Goal: Task Accomplishment & Management: Use online tool/utility

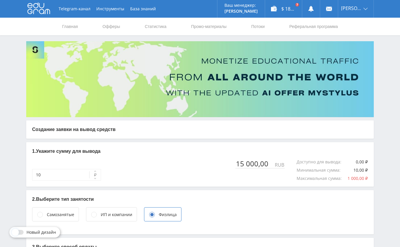
type input "15 000"
click at [282, 8] on div "$ 182.37" at bounding box center [283, 9] width 37 height 18
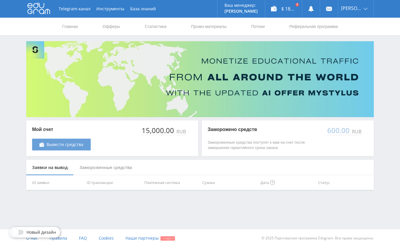
click at [73, 144] on span "Вывести средства" at bounding box center [65, 144] width 37 height 5
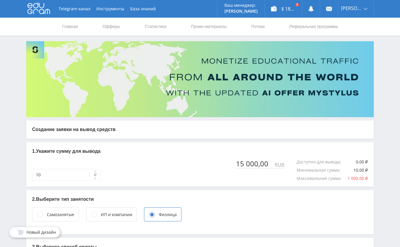
type input "15 000"
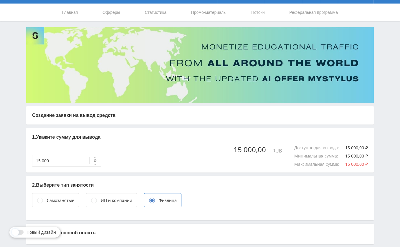
scroll to position [41, 0]
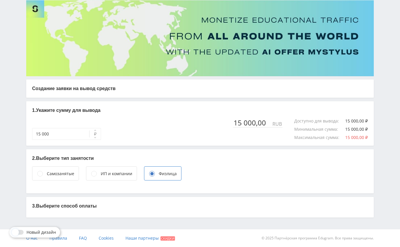
click at [165, 173] on div "Физлица" at bounding box center [168, 174] width 18 height 6
click at [140, 204] on p "3. Выберите способ оплаты" at bounding box center [200, 206] width 336 height 6
click at [17, 234] on span at bounding box center [15, 232] width 7 height 7
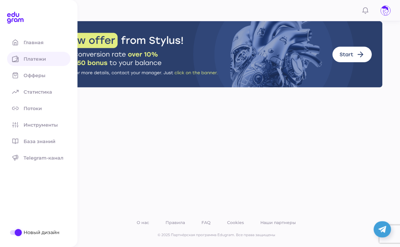
click at [29, 62] on link "Платежи" at bounding box center [38, 59] width 63 height 14
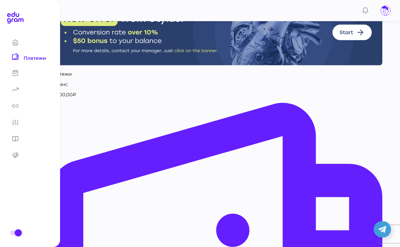
scroll to position [82, 0]
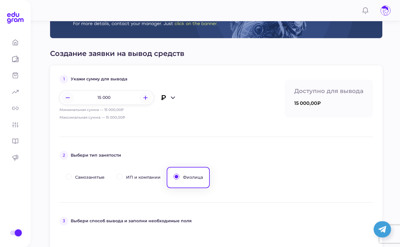
scroll to position [103, 0]
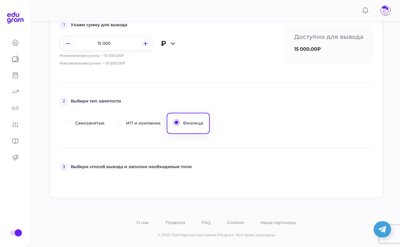
click at [150, 168] on p "Выбери способ вывода и заполни необходимые поля" at bounding box center [131, 167] width 121 height 6
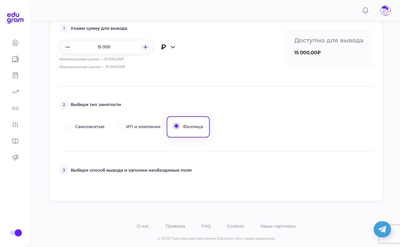
click at [283, 164] on div "1 Укажи сумму для вывода 15 000 ₽ Минимальная сумма — 15 000,00₽ Максимальная с…" at bounding box center [216, 108] width 333 height 187
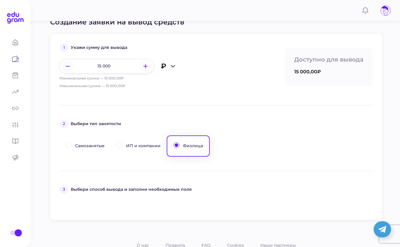
scroll to position [77, 0]
